Goal: Information Seeking & Learning: Learn about a topic

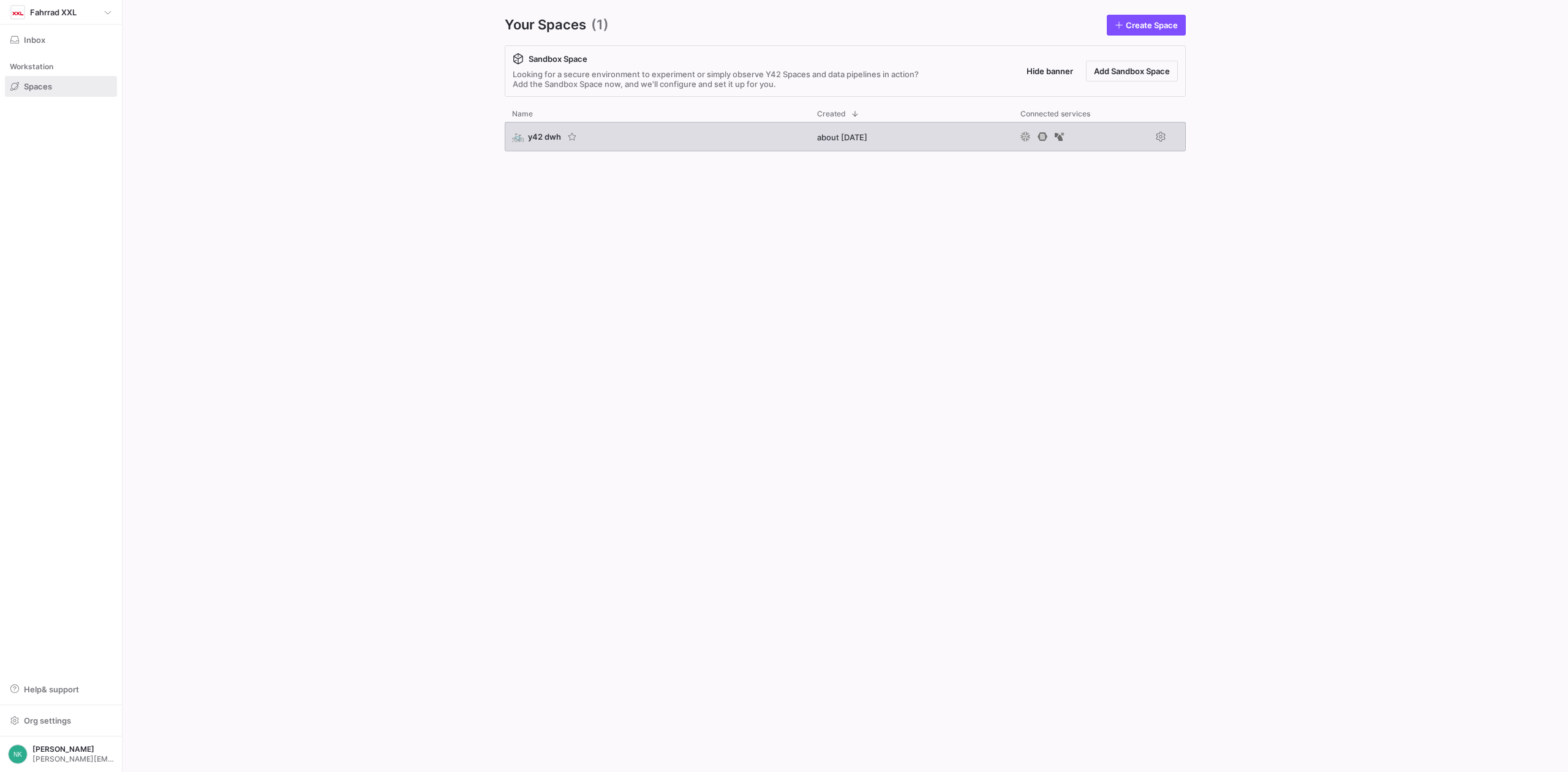
click at [540, 140] on span "y42 dwh" at bounding box center [544, 136] width 33 height 10
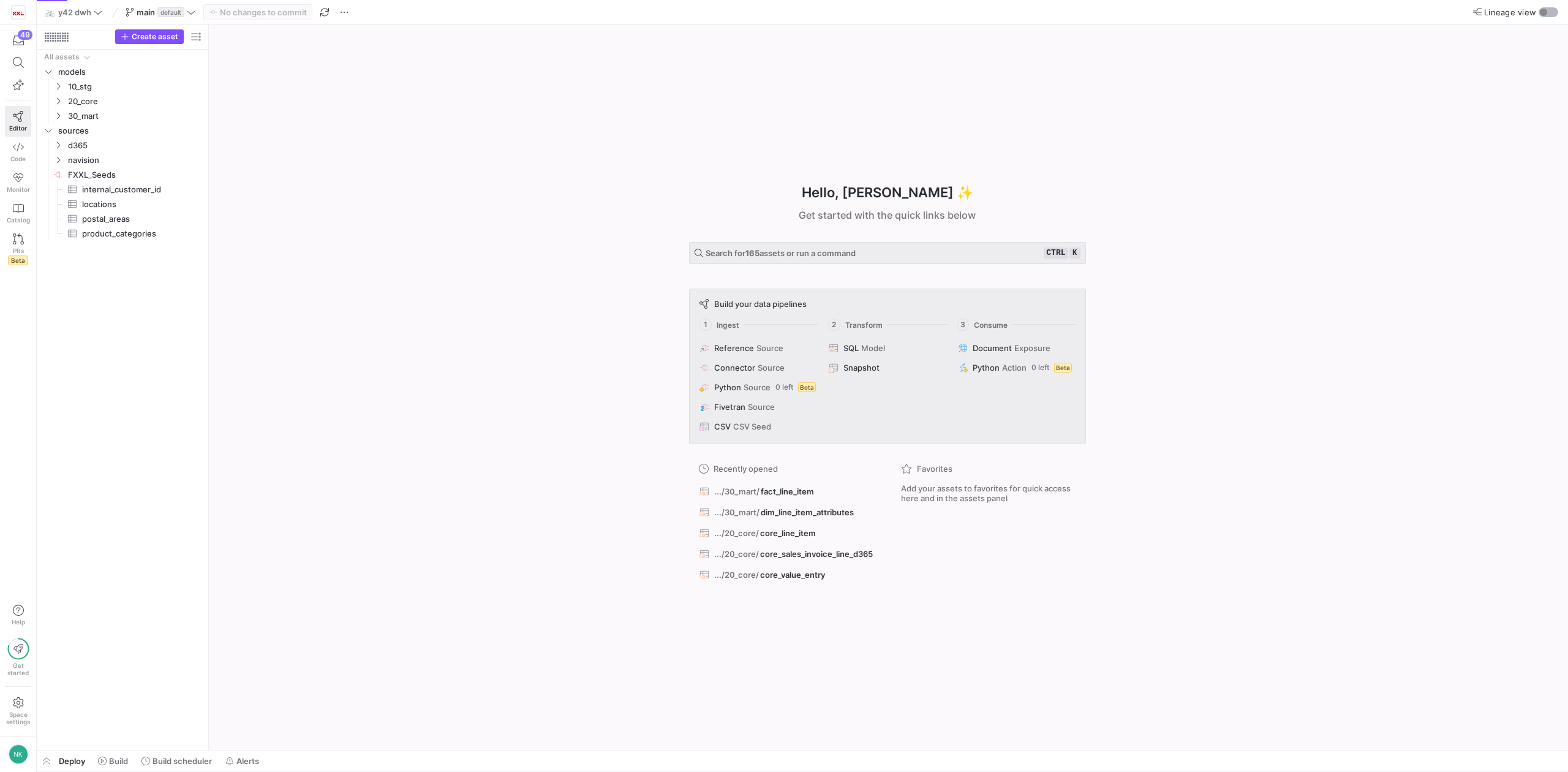
click at [1539, 12] on div "button" at bounding box center [1548, 12] width 19 height 10
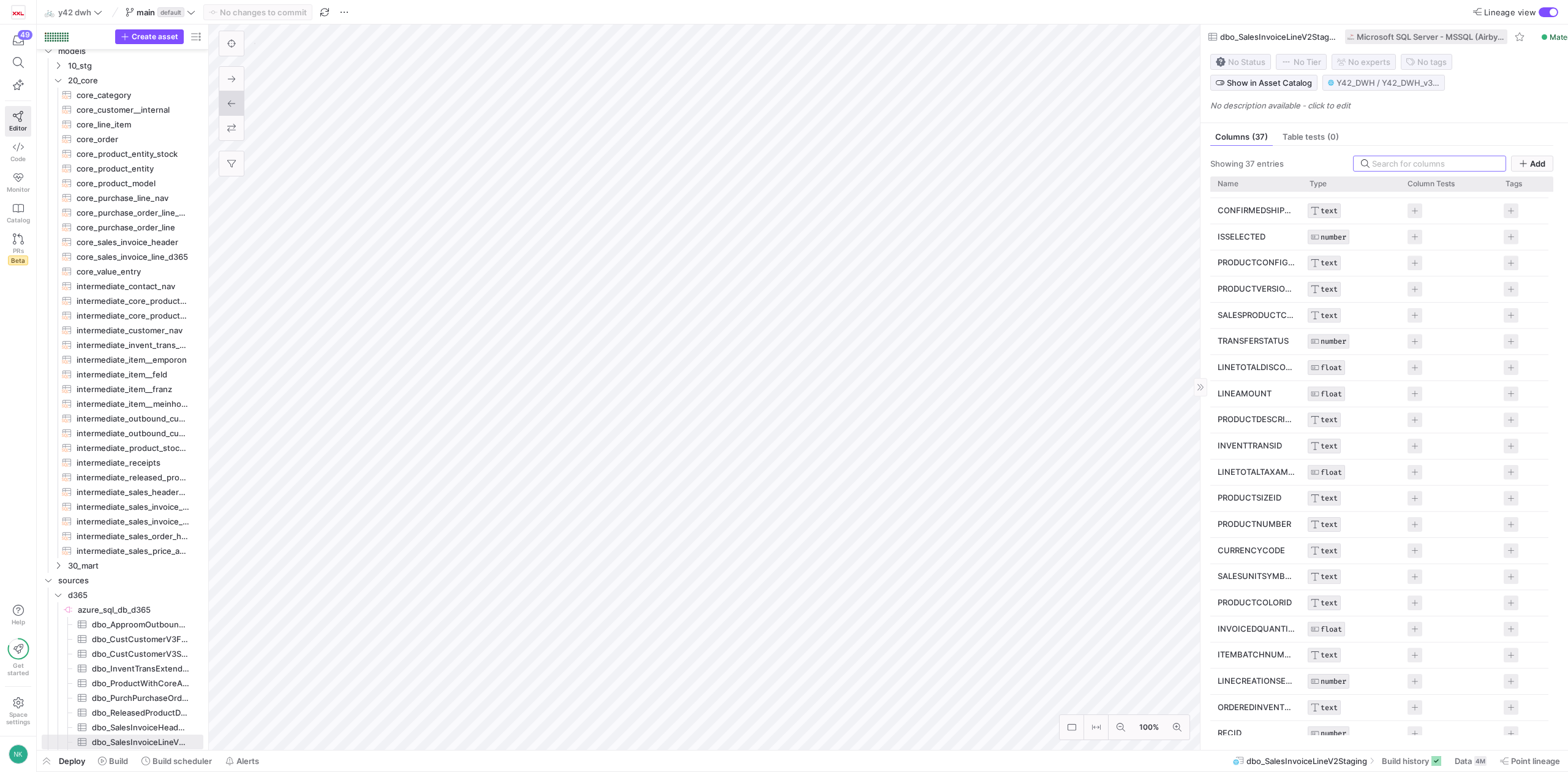
scroll to position [170, 0]
click at [1458, 759] on span "Data" at bounding box center [1464, 761] width 17 height 10
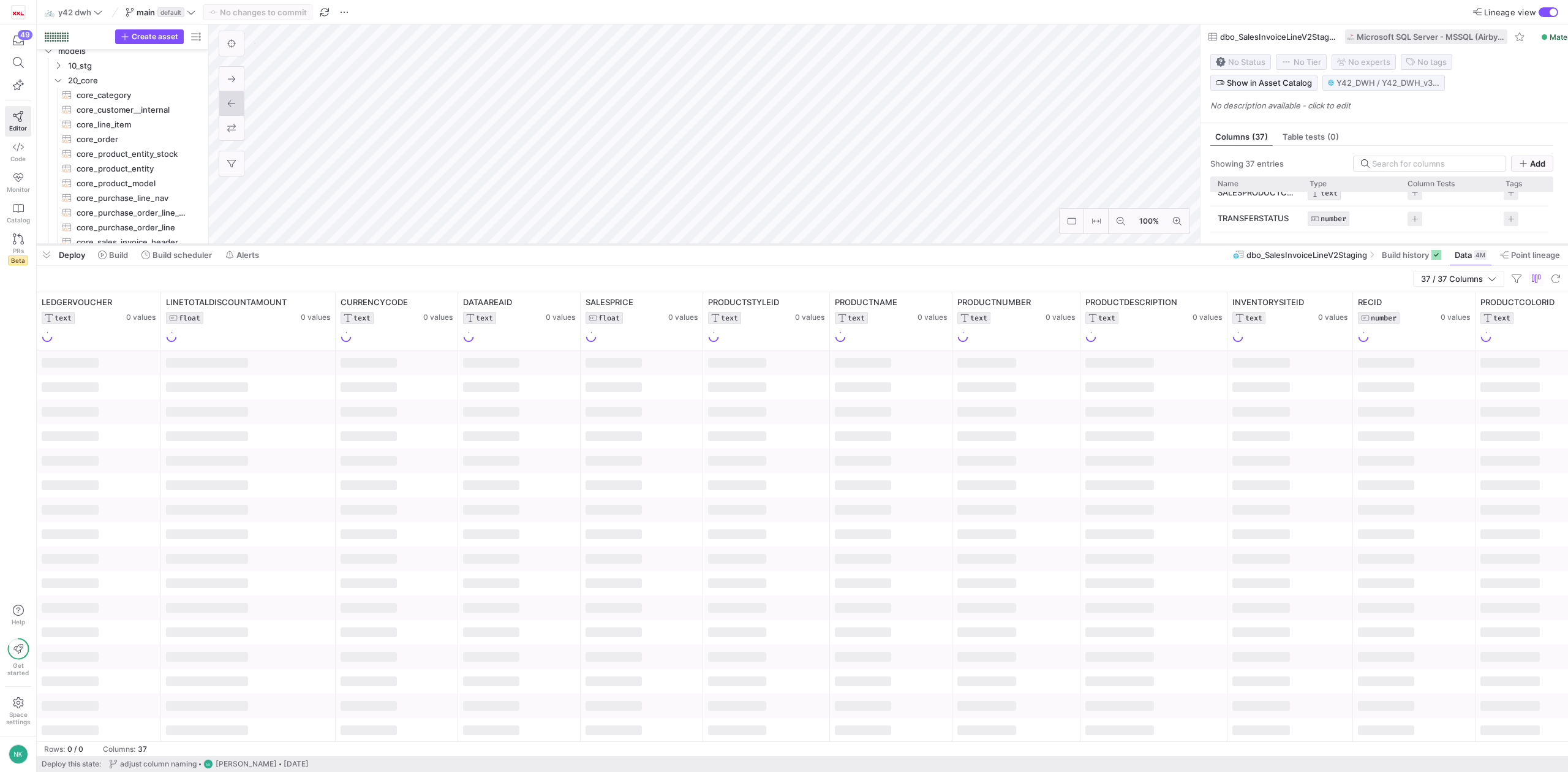
drag, startPoint x: 788, startPoint y: 549, endPoint x: 812, endPoint y: 364, distance: 186.6
click at [787, 245] on div at bounding box center [802, 244] width 1531 height 5
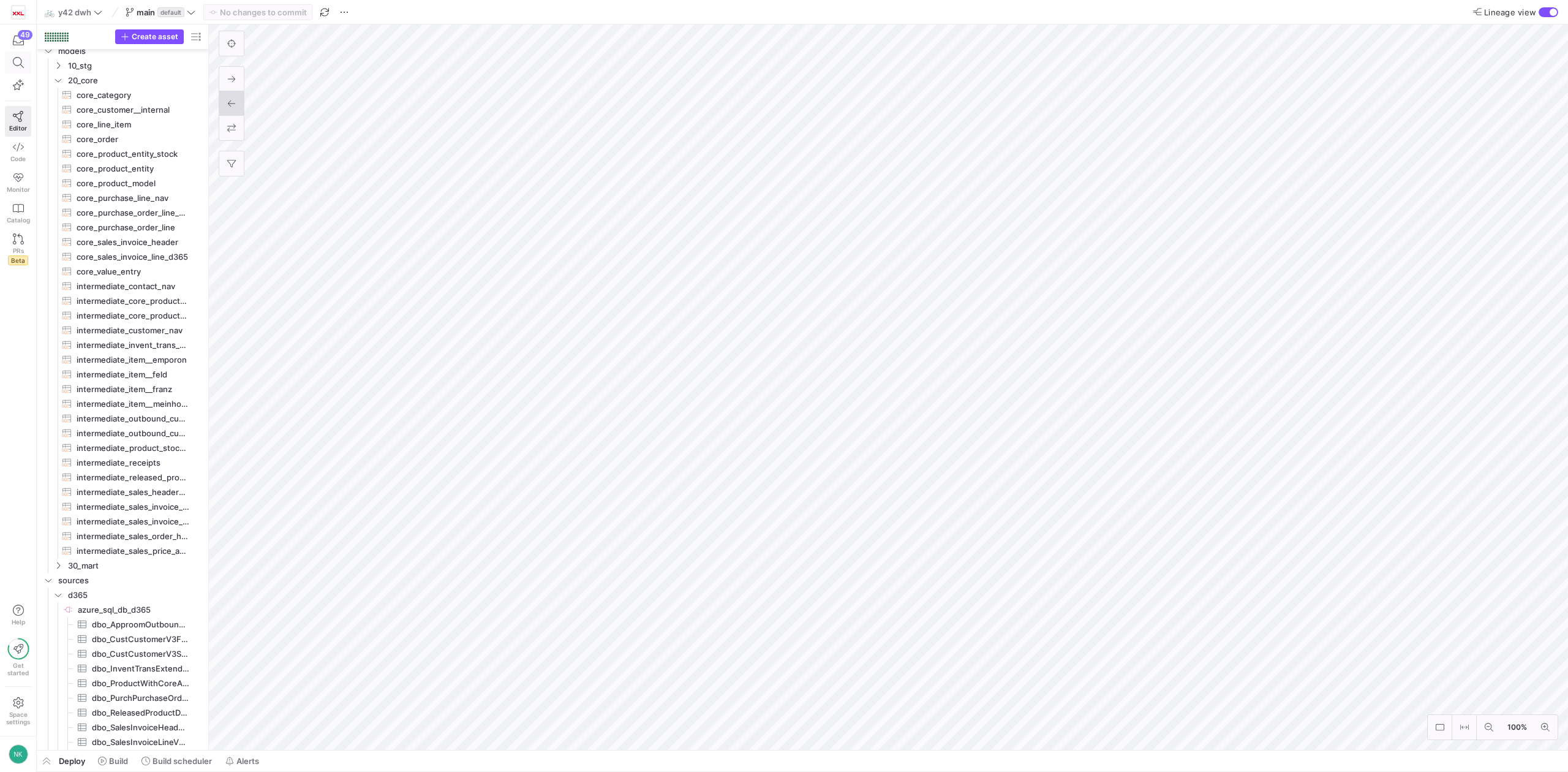
click at [19, 61] on icon at bounding box center [18, 63] width 11 height 11
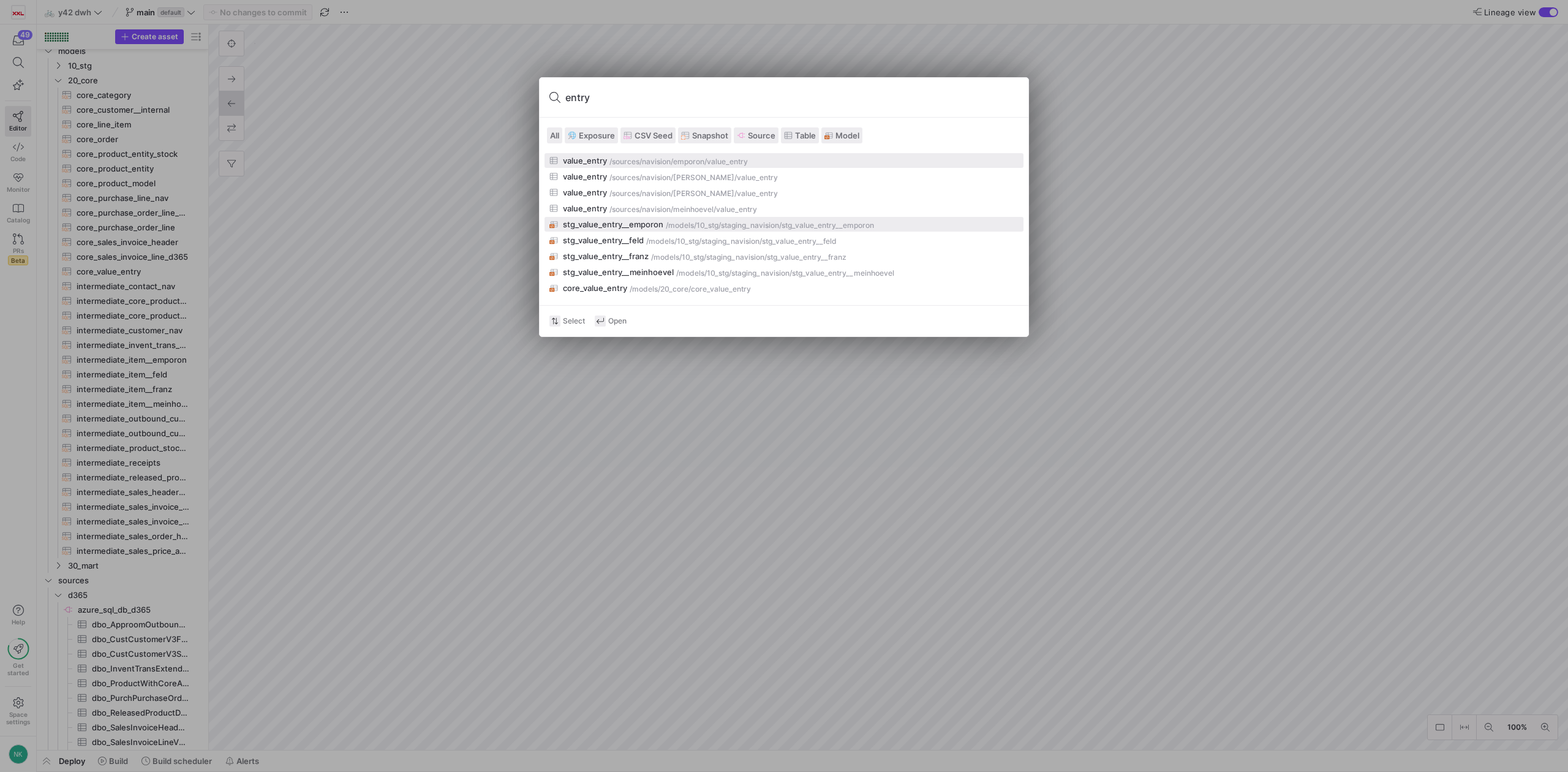
type input "entry"
click at [244, 373] on div at bounding box center [784, 386] width 1568 height 772
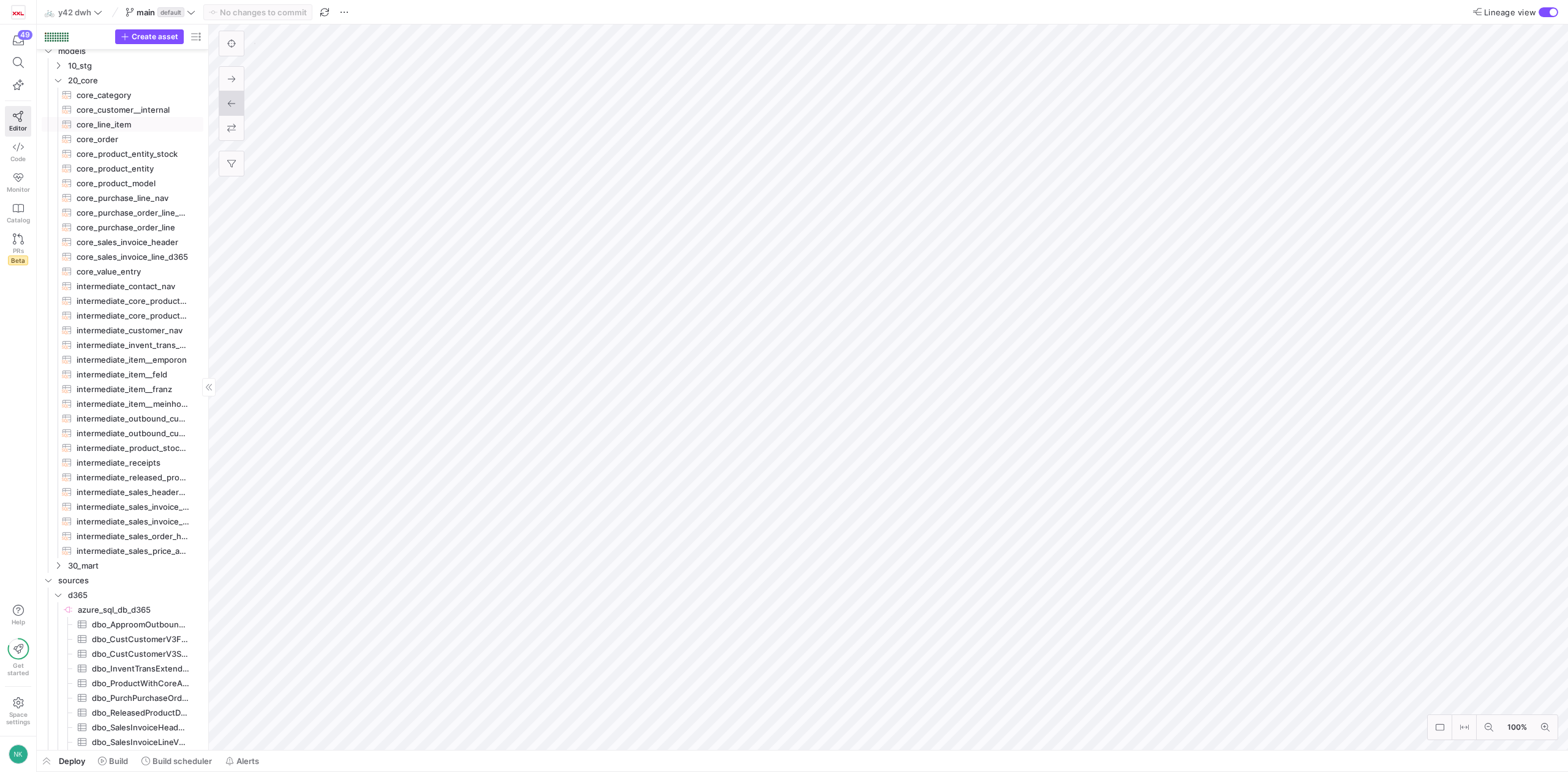
click at [112, 121] on span "core_line_item​​​​​​​​​​" at bounding box center [132, 124] width 112 height 14
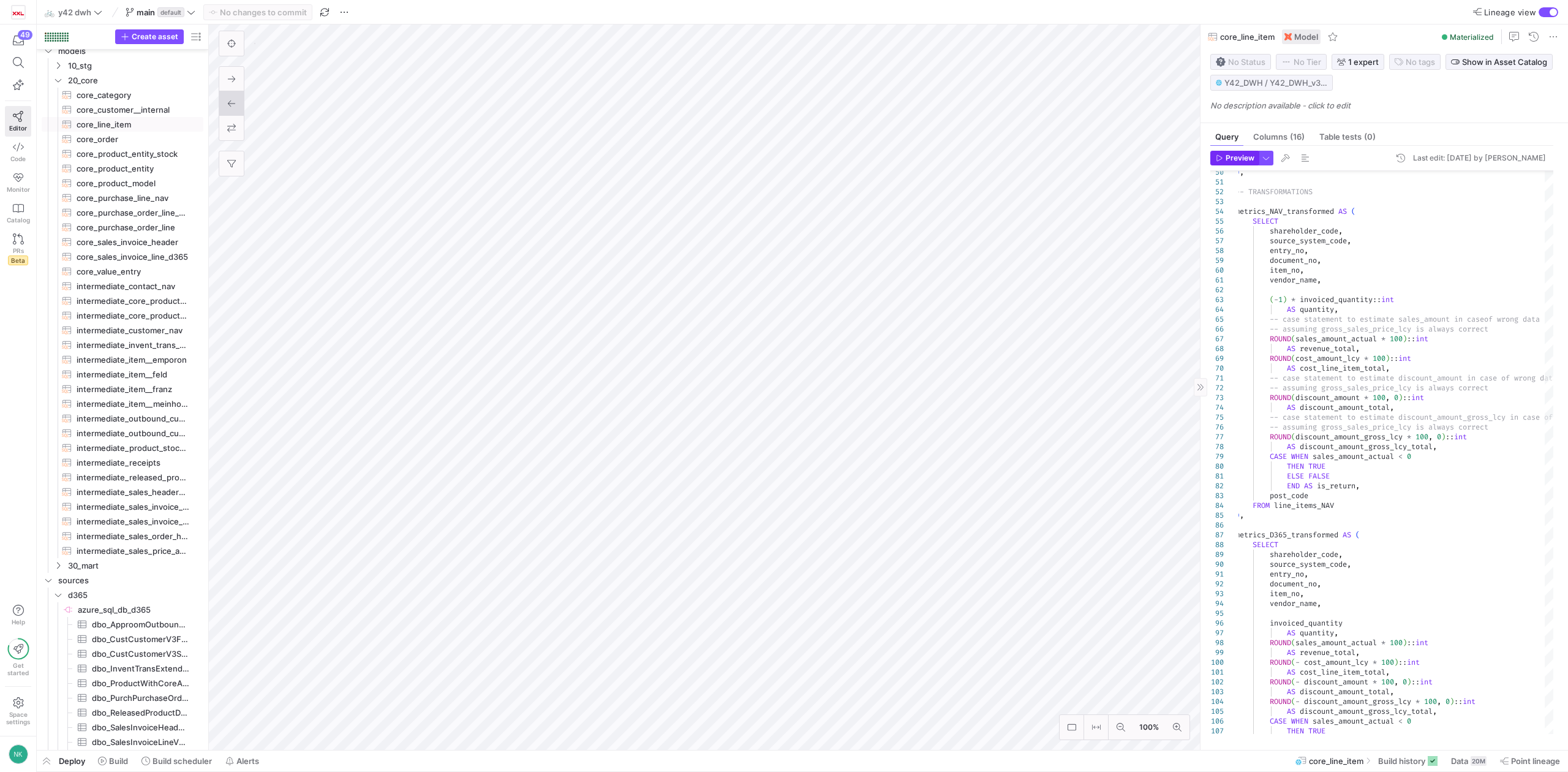
click at [1241, 162] on span "Preview" at bounding box center [1240, 158] width 29 height 9
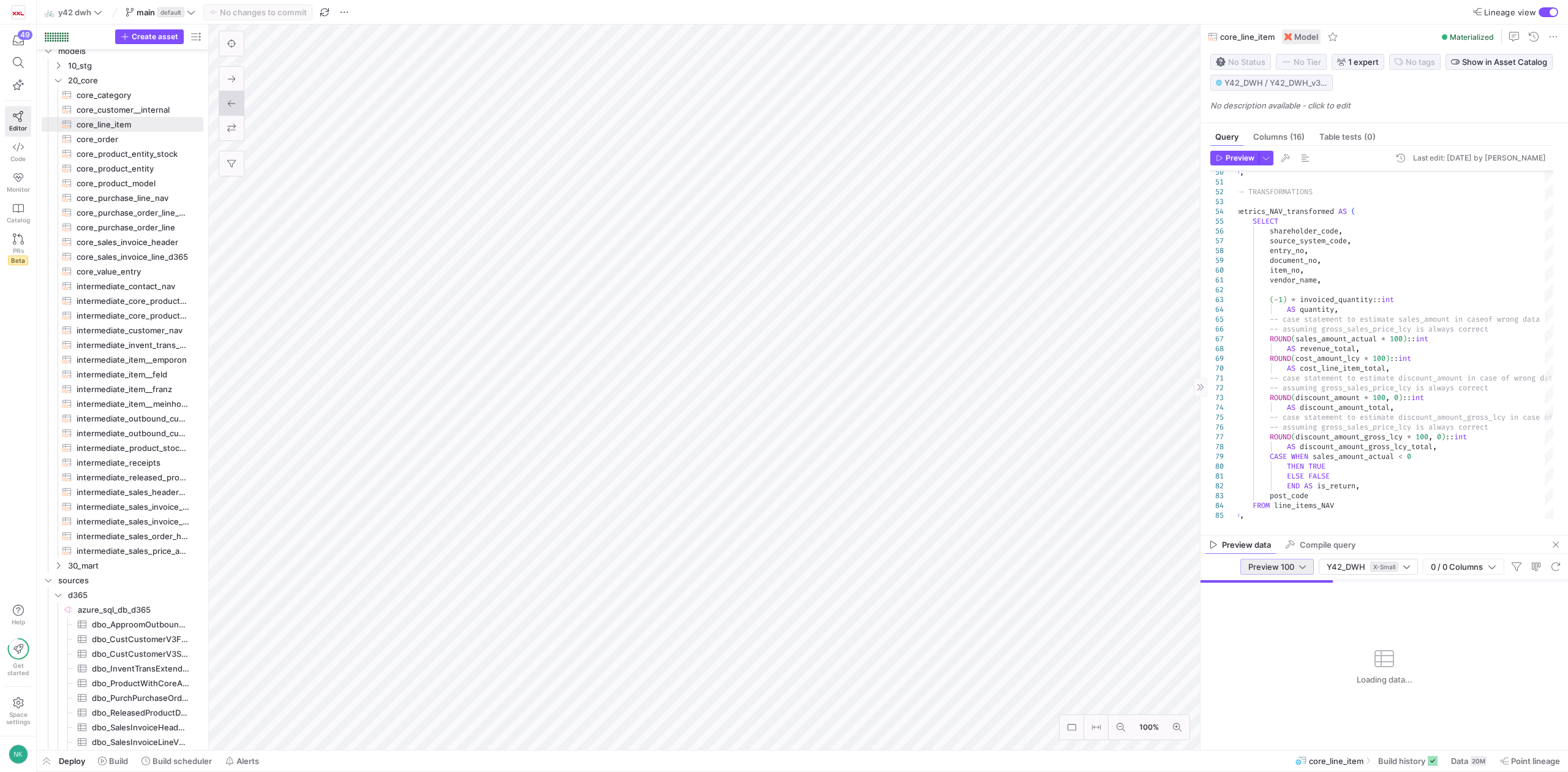
click at [1300, 562] on div at bounding box center [1302, 566] width 7 height 10
click at [1269, 606] on span "Full Preview" at bounding box center [1274, 607] width 64 height 10
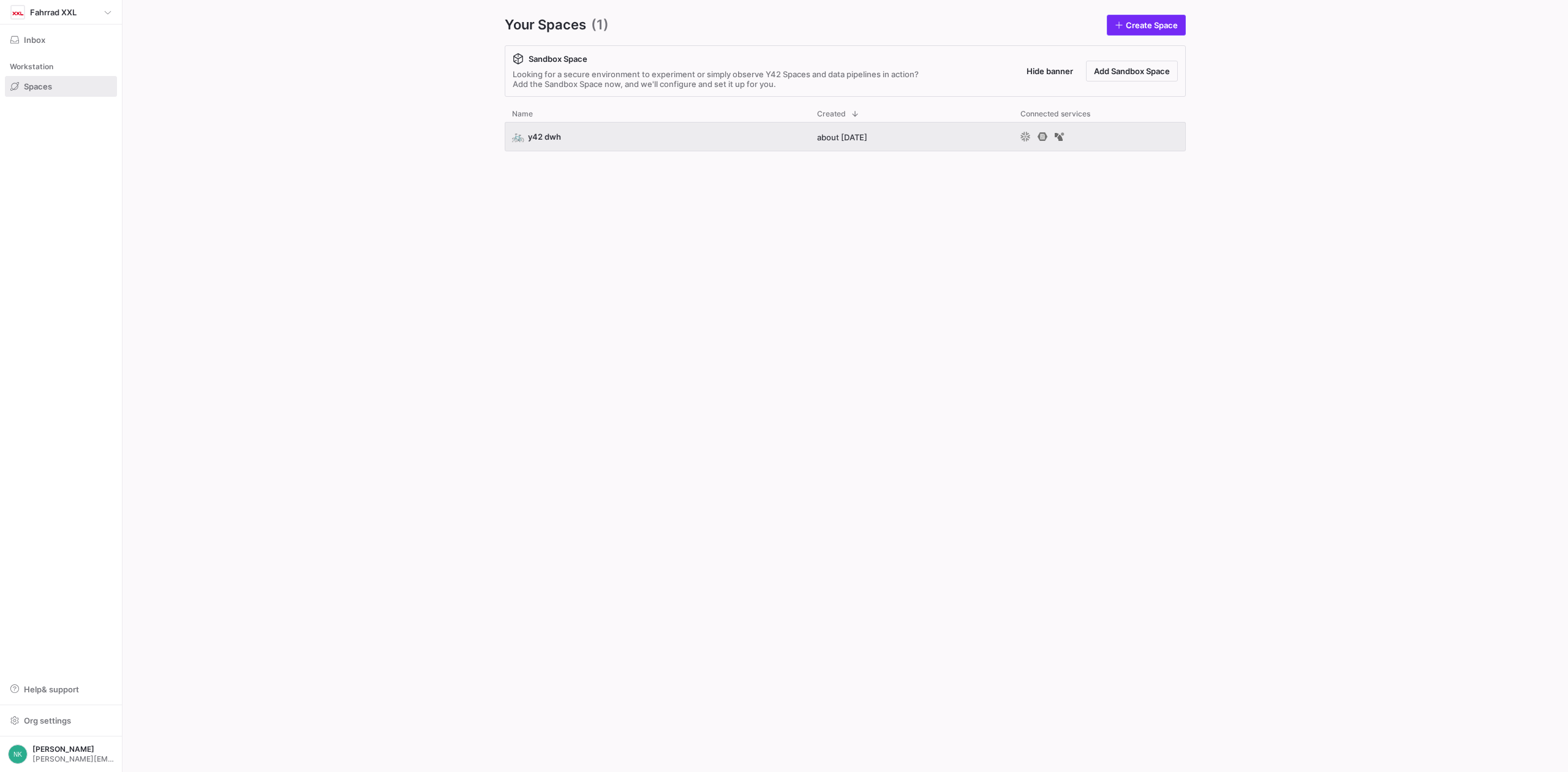
drag, startPoint x: 0, startPoint y: 0, endPoint x: 1151, endPoint y: 23, distance: 1151.2
click at [1151, 23] on span "Create Space" at bounding box center [1152, 25] width 52 height 10
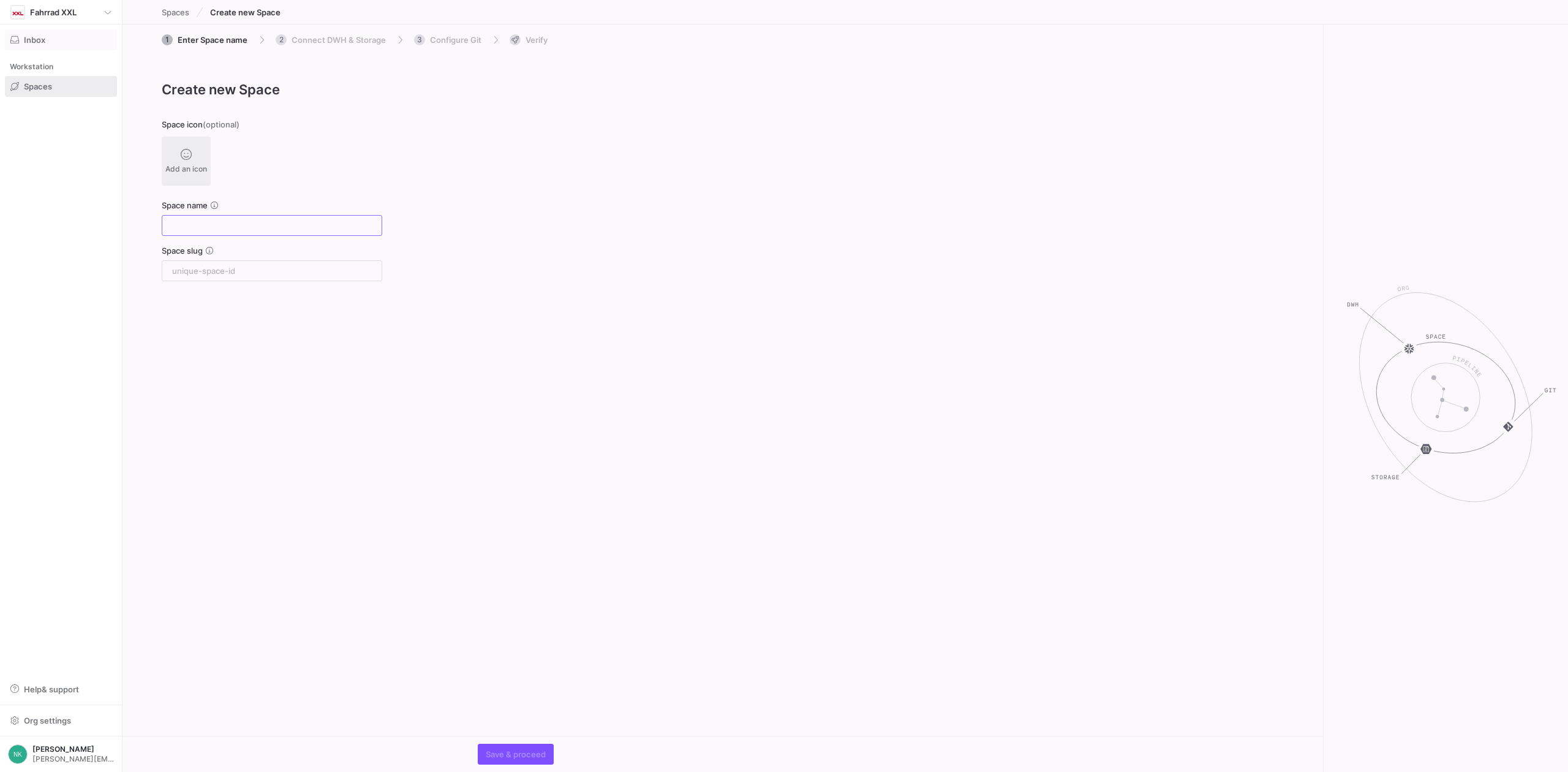
click at [54, 48] on span "button" at bounding box center [61, 39] width 111 height 19
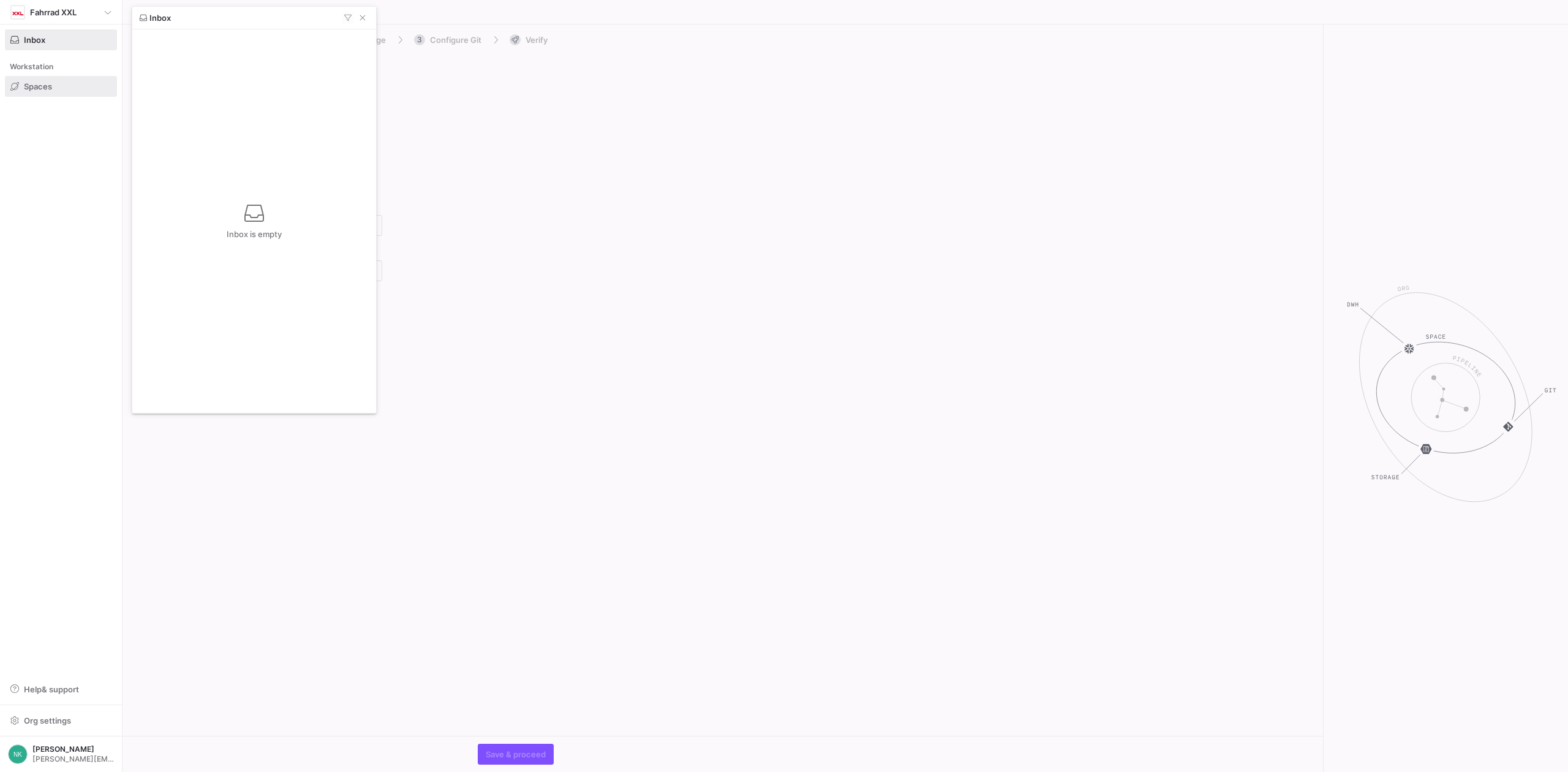
click at [114, 9] on div at bounding box center [784, 386] width 1568 height 772
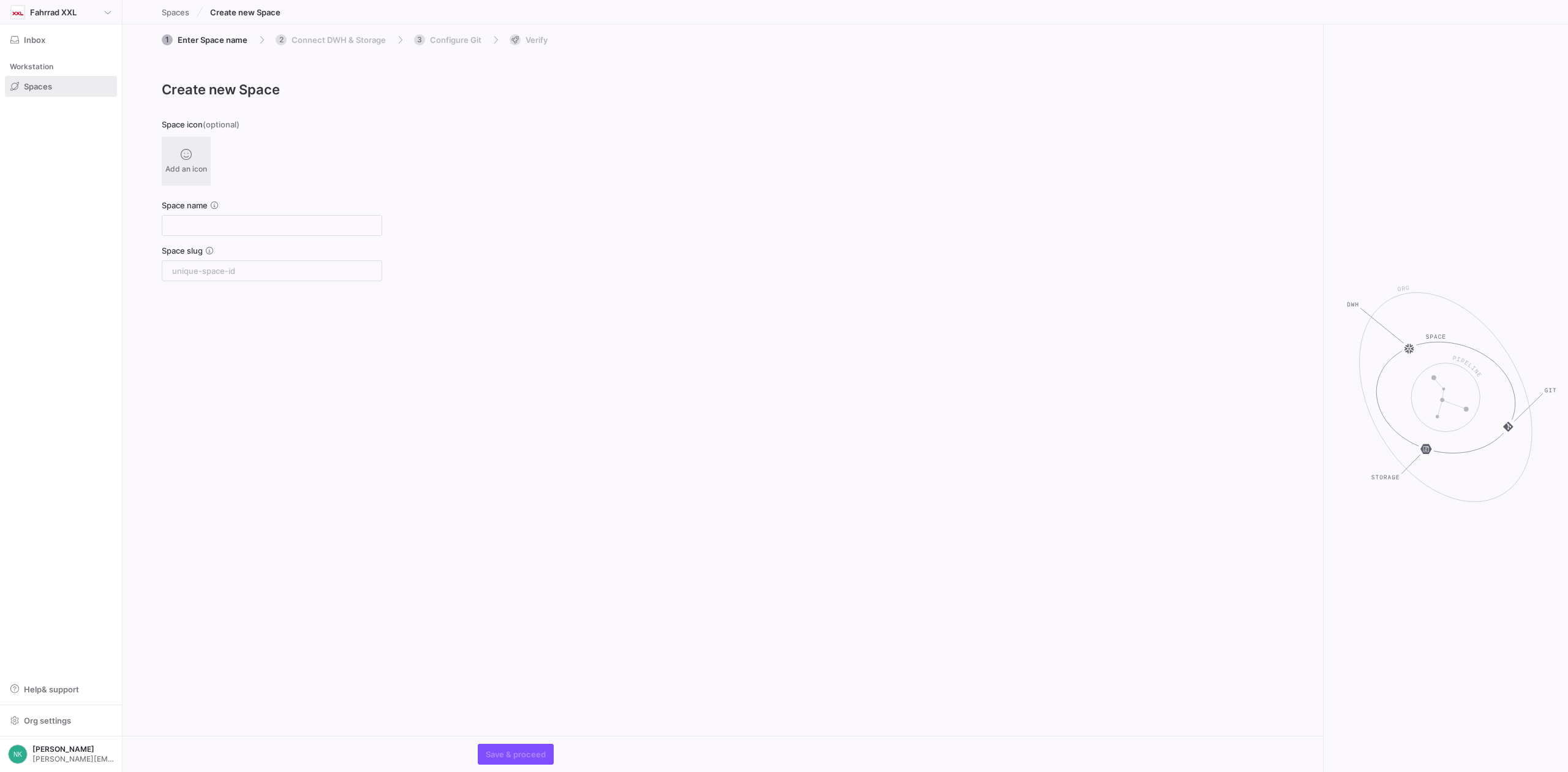
click at [108, 11] on icon at bounding box center [107, 12] width 7 height 7
click at [52, 73] on span "Fahrrad XXL" at bounding box center [46, 68] width 47 height 10
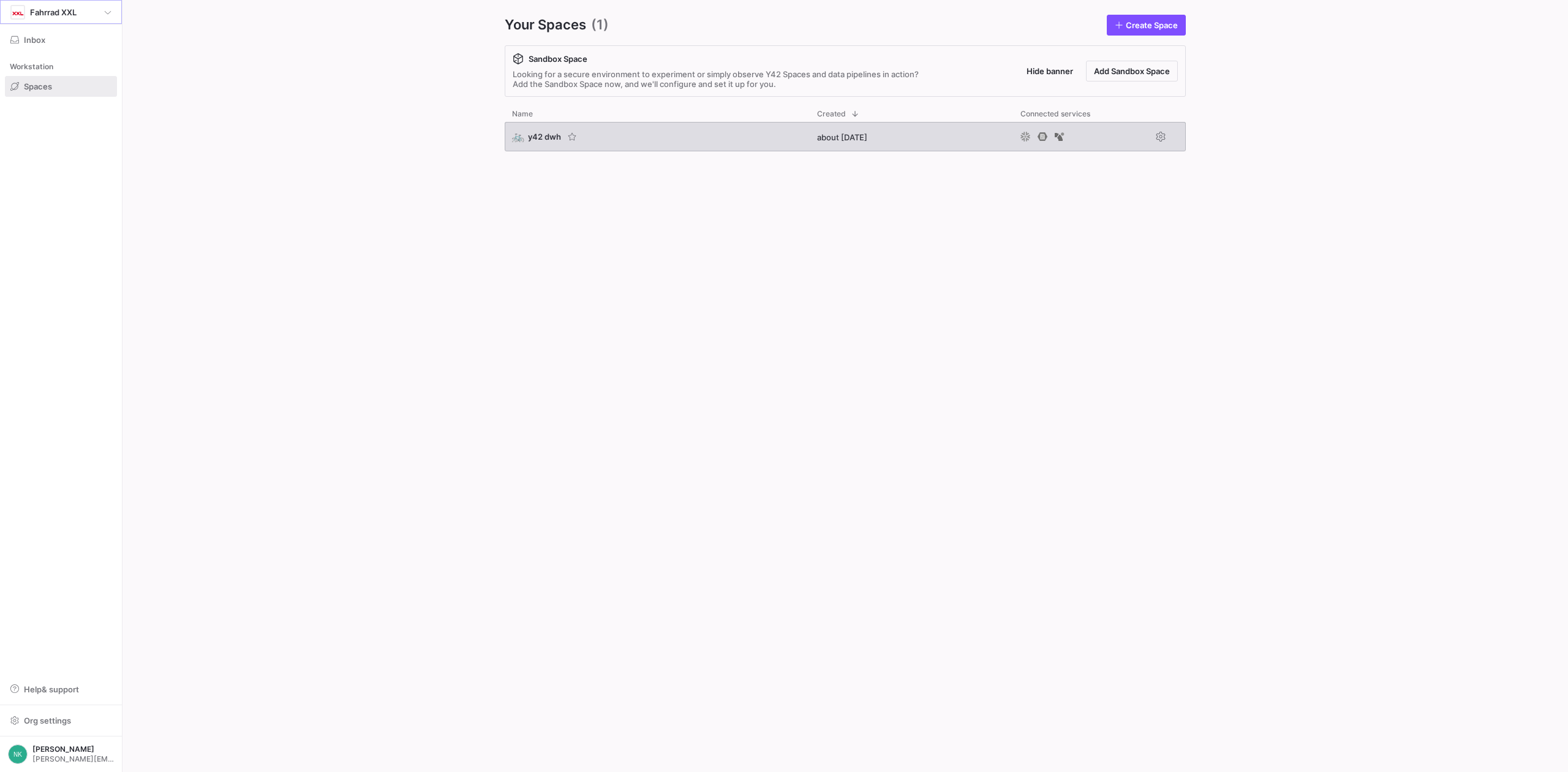
click at [542, 138] on span "y42 dwh" at bounding box center [544, 136] width 33 height 10
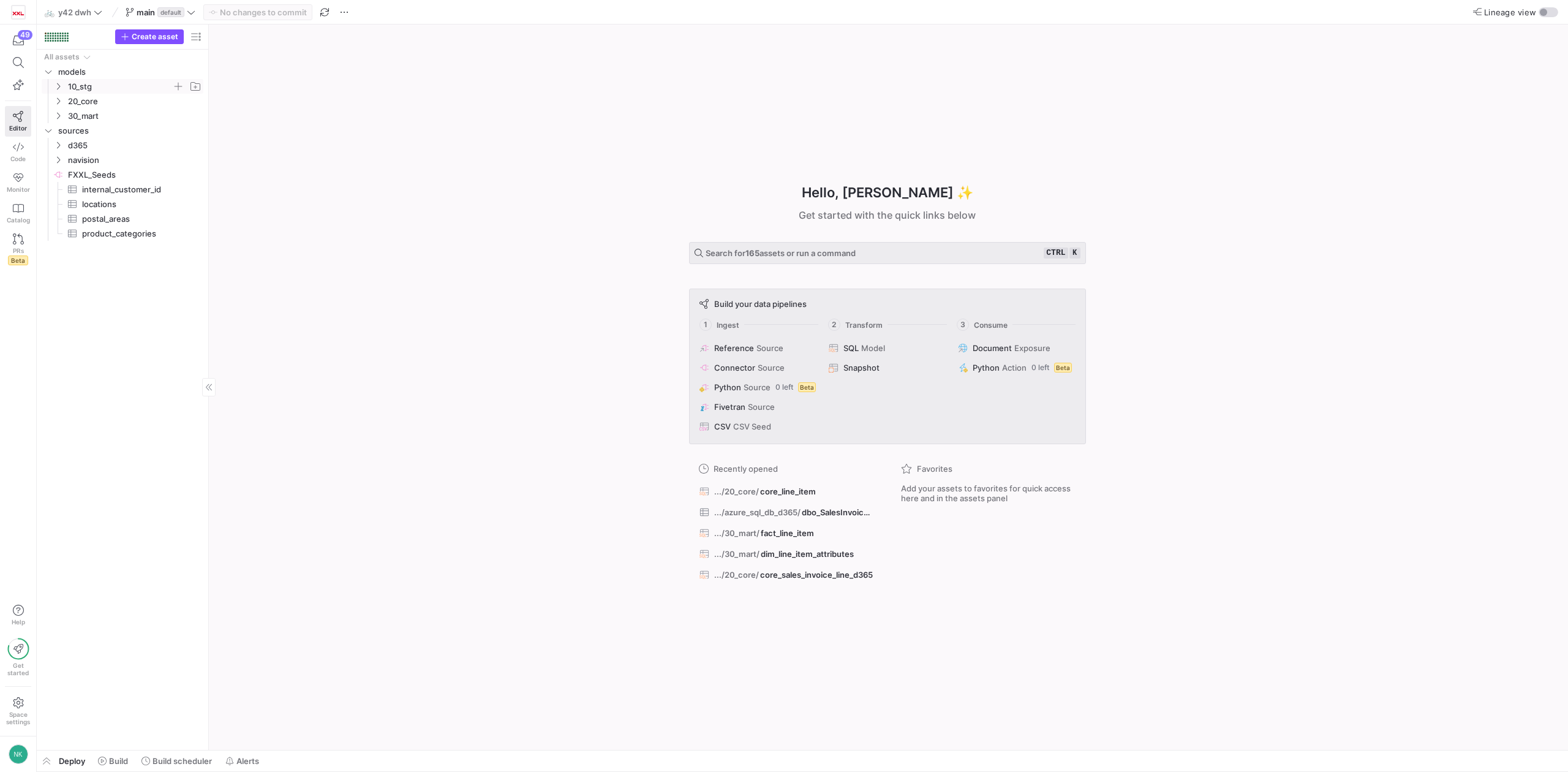
click at [55, 87] on icon "Press SPACE to select this row." at bounding box center [58, 86] width 9 height 7
